Goal: Information Seeking & Learning: Stay updated

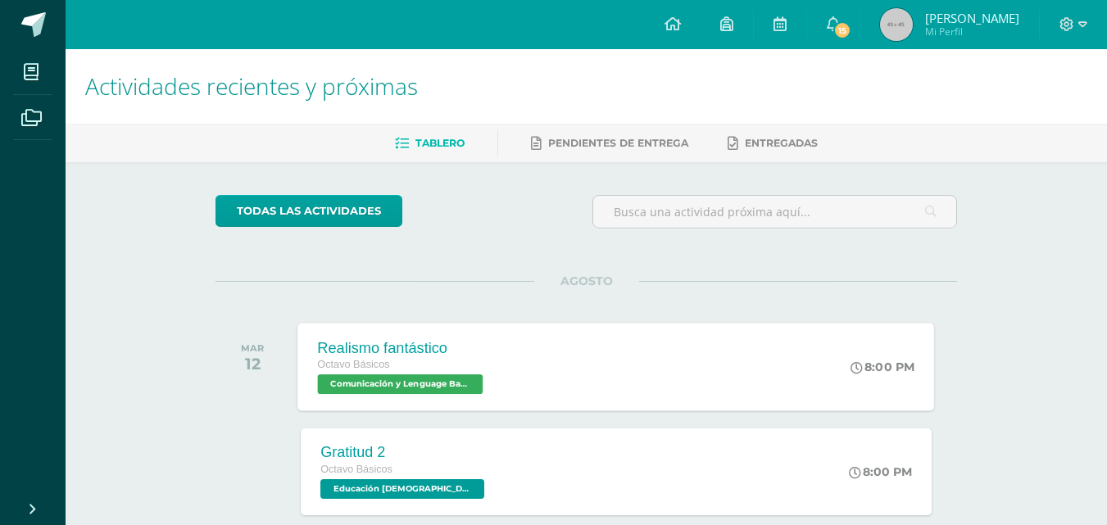
click at [412, 366] on div "Octavo Básicos" at bounding box center [403, 365] width 170 height 18
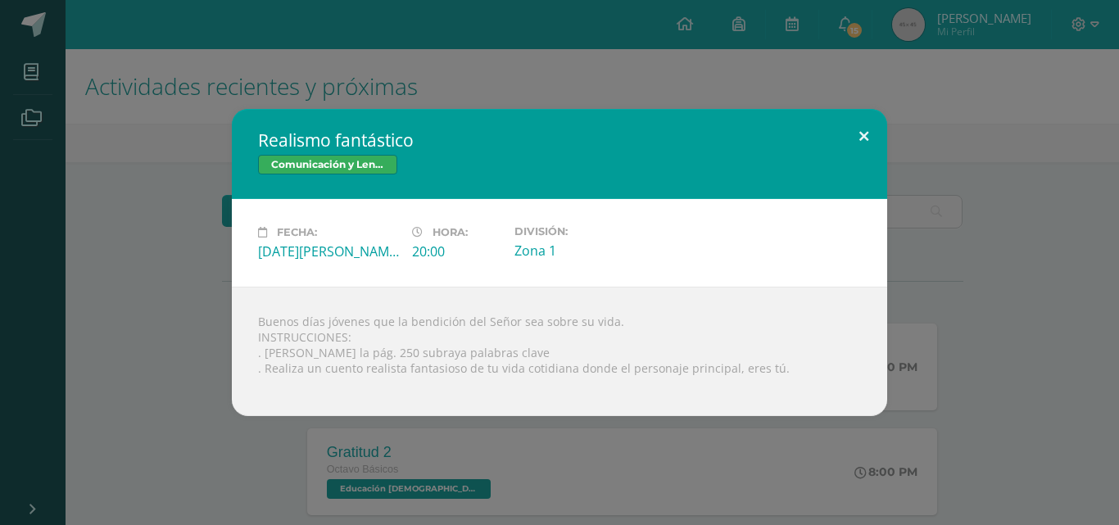
click at [872, 132] on button at bounding box center [864, 137] width 47 height 56
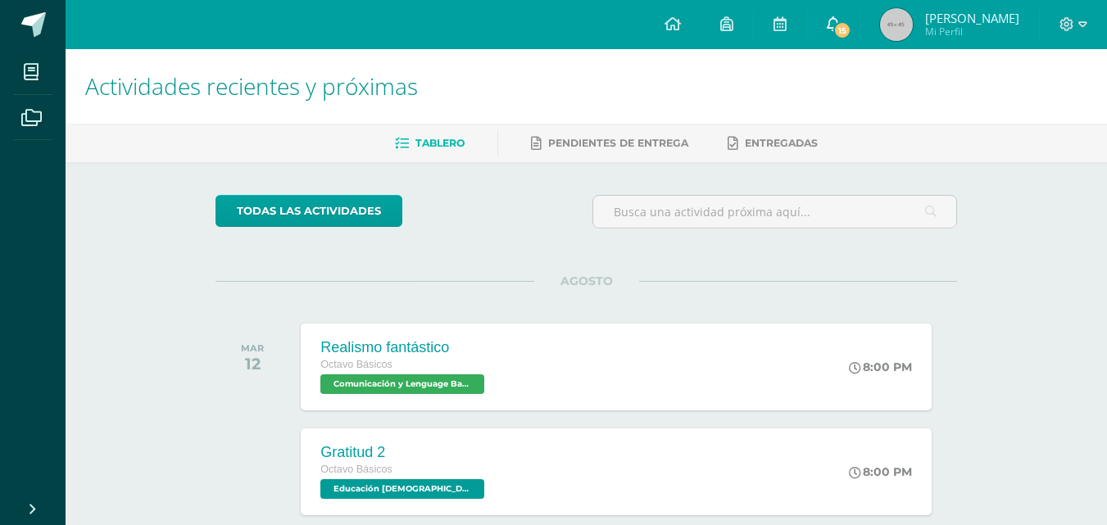
click at [840, 16] on span at bounding box center [833, 25] width 13 height 18
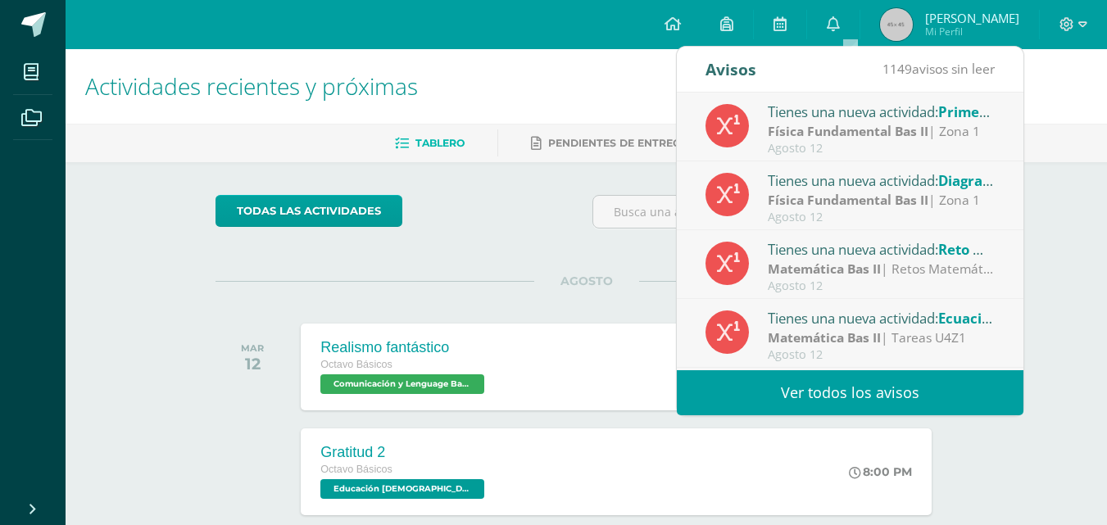
click at [1010, 357] on div "Tienes una nueva actividad: Ecuaciones lineales 1 Matemática Bas II | Tareas U4…" at bounding box center [850, 333] width 347 height 69
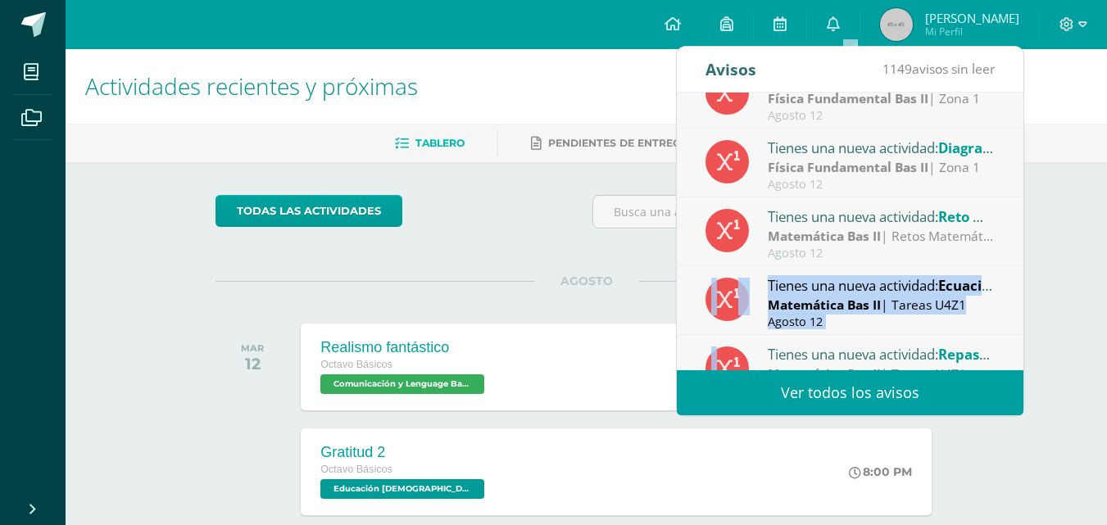
click at [1010, 357] on div "Tienes una nueva actividad: Primera [PERSON_NAME] (Conceptos) Física Fundamenta…" at bounding box center [850, 232] width 347 height 278
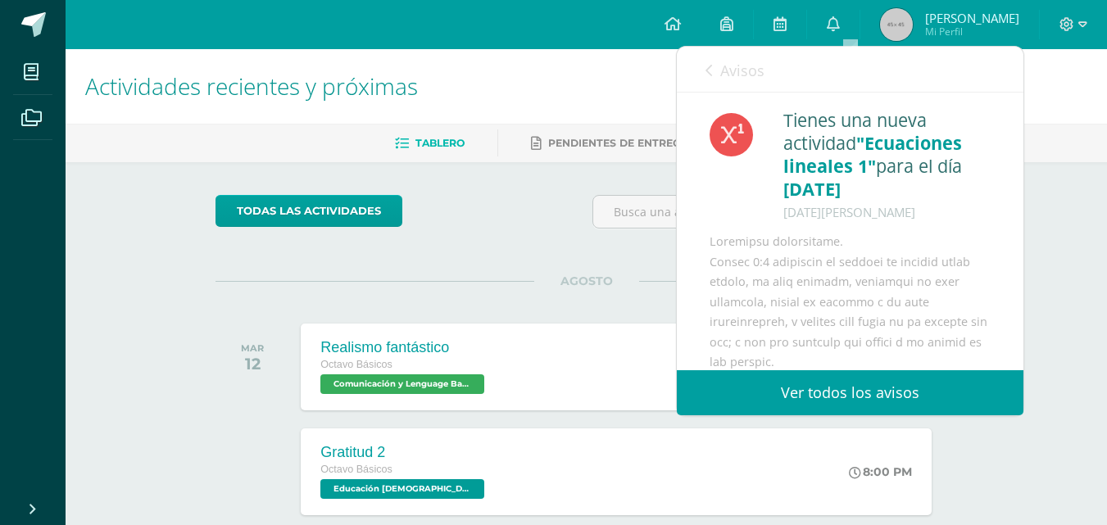
scroll to position [102, 0]
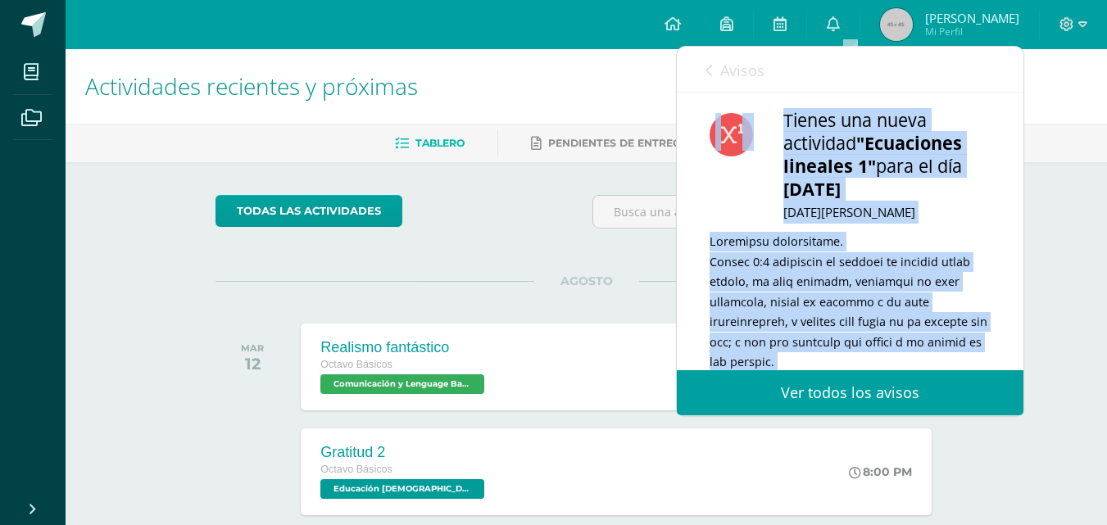
click at [1010, 357] on div "Tienes una nueva actividad: Primera [PERSON_NAME] (Conceptos) Física Fundamenta…" at bounding box center [676, 232] width 693 height 278
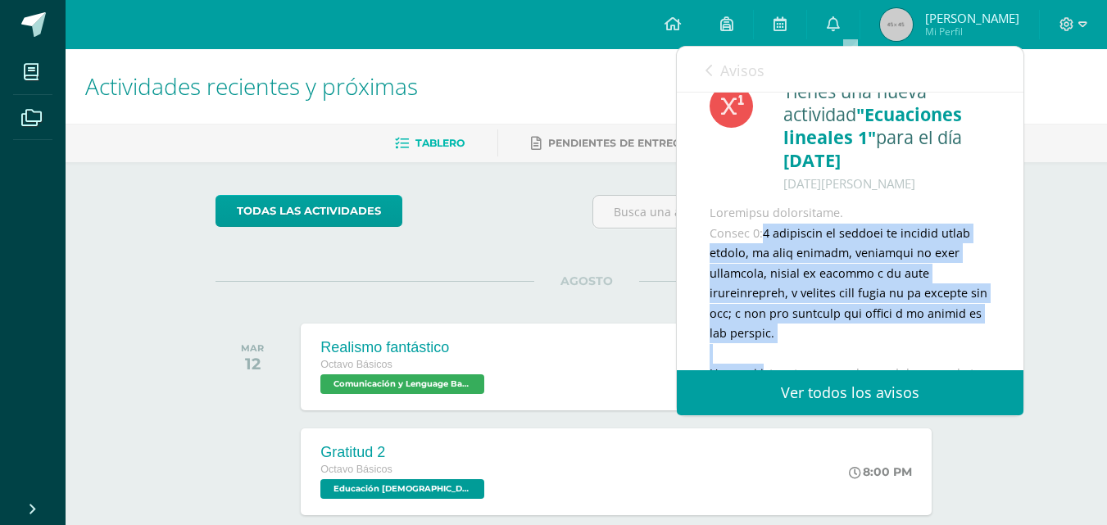
click at [1010, 357] on div "Tienes una nueva actividad "Ecuaciones lineales 1" para el día [DATE] [DATE][PE…" at bounding box center [850, 463] width 347 height 798
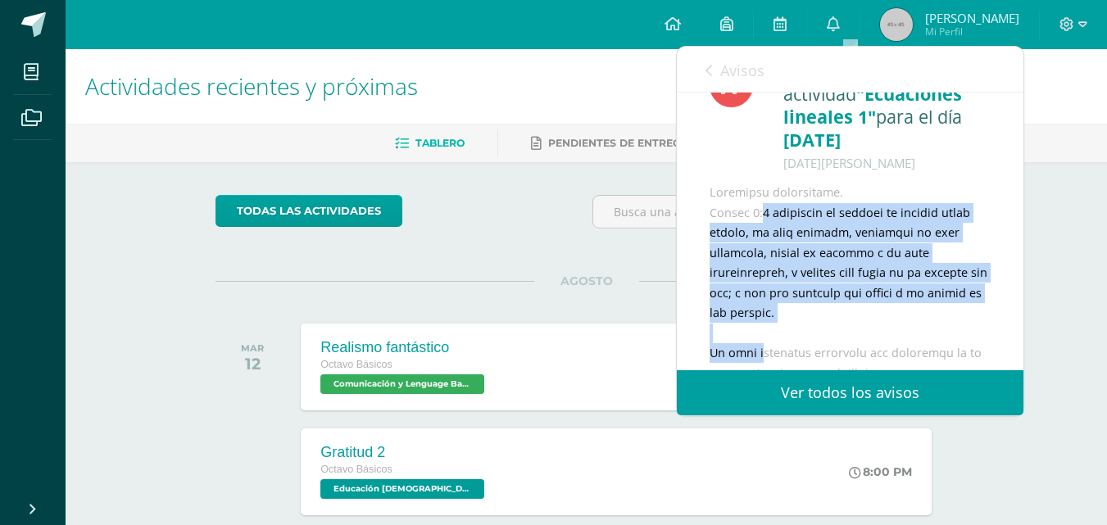
click at [1010, 357] on div "Tienes una nueva actividad "Ecuaciones lineales 1" para el día [DATE] [DATE][PE…" at bounding box center [850, 442] width 347 height 798
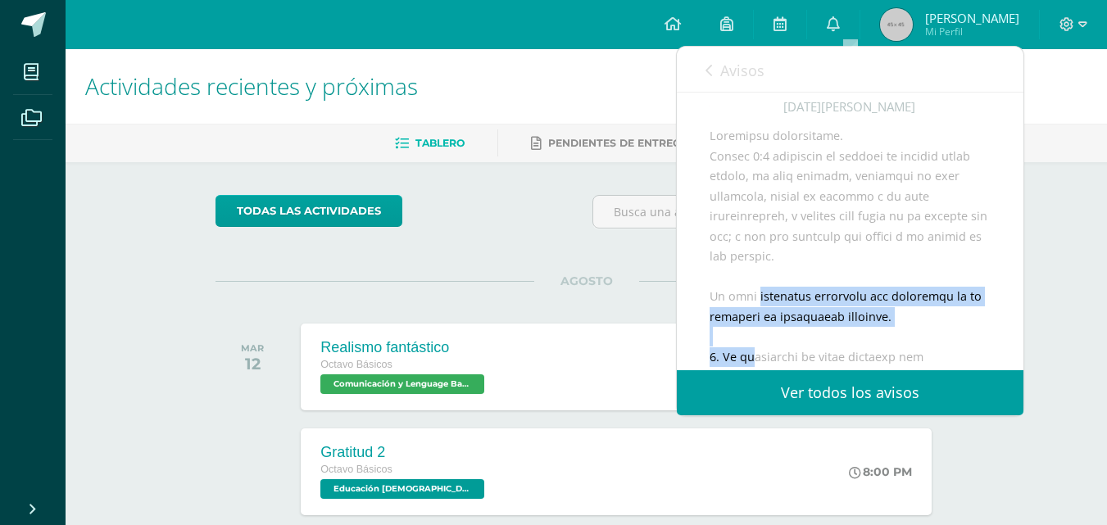
click at [1010, 357] on div "Tienes una nueva actividad "Ecuaciones lineales 1" para el día [DATE] [DATE][PE…" at bounding box center [850, 386] width 347 height 798
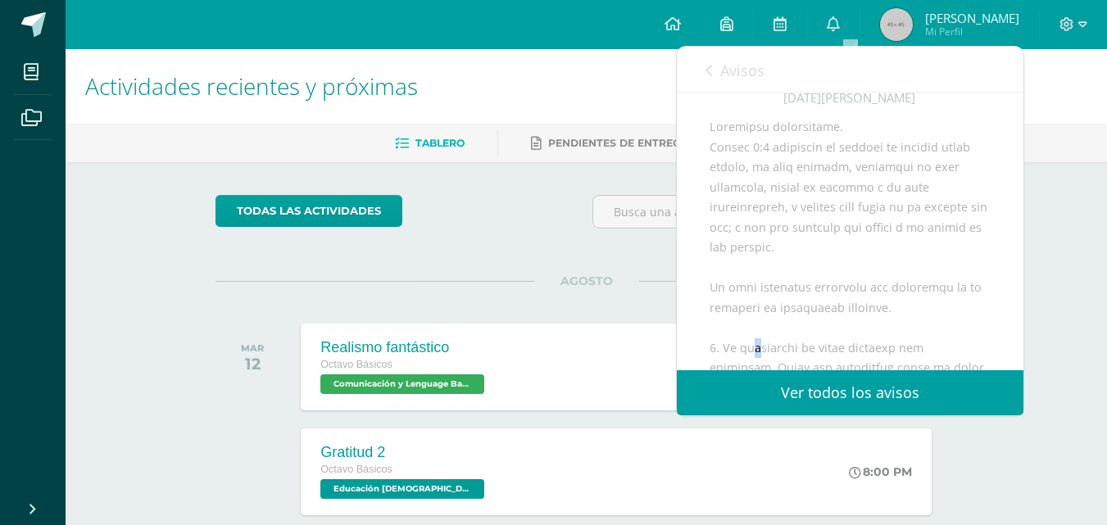
scroll to position [152, 0]
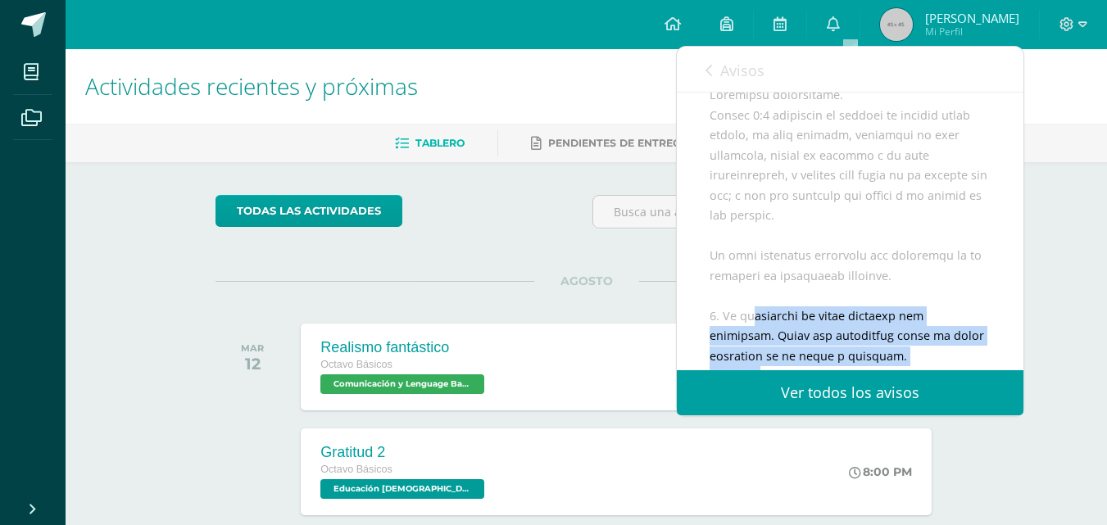
click at [1010, 357] on div "Tienes una nueva actividad "Ecuaciones lineales 1" para el día [DATE] [DATE][PE…" at bounding box center [850, 345] width 347 height 798
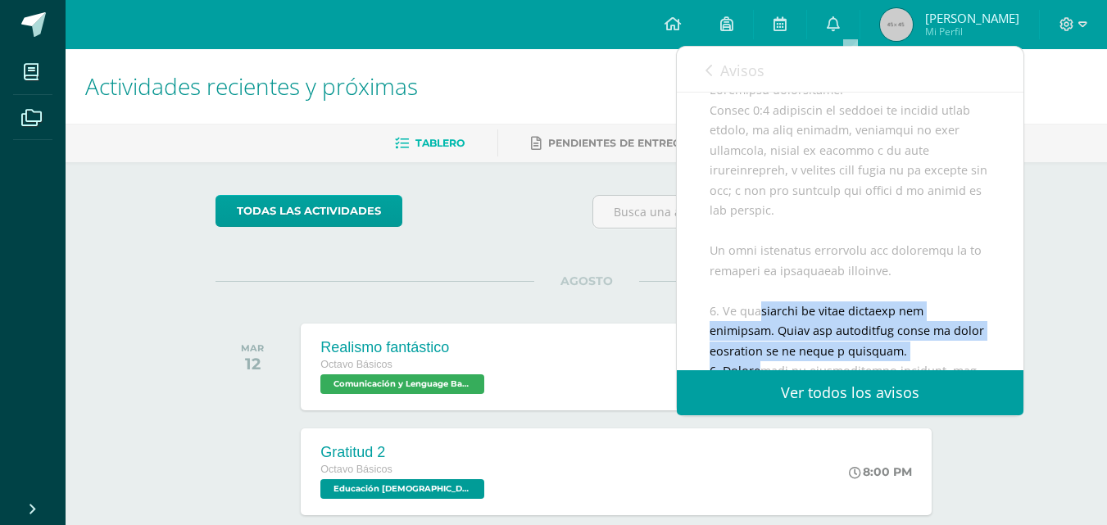
click at [1010, 357] on div "Tienes una nueva actividad "Ecuaciones lineales 1" para el día [DATE] [DATE][PE…" at bounding box center [850, 340] width 347 height 798
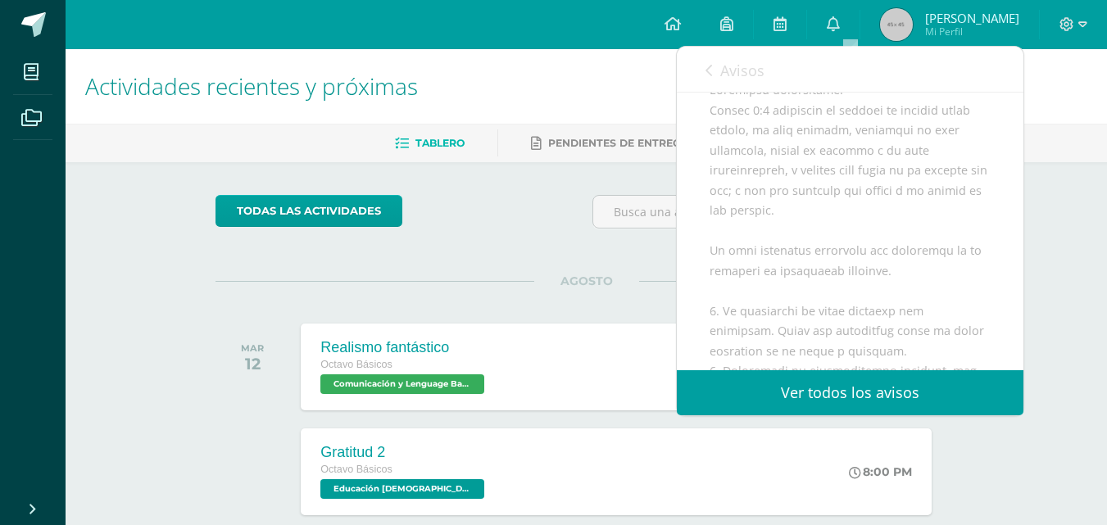
click at [716, 81] on link "Avisos" at bounding box center [735, 70] width 59 height 47
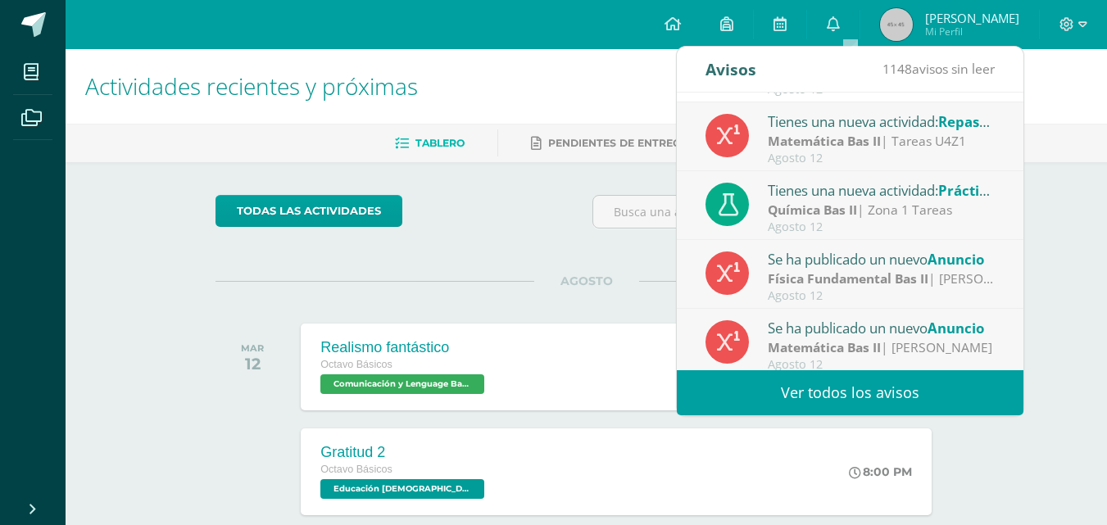
scroll to position [273, 0]
